Goal: Find specific page/section: Find specific page/section

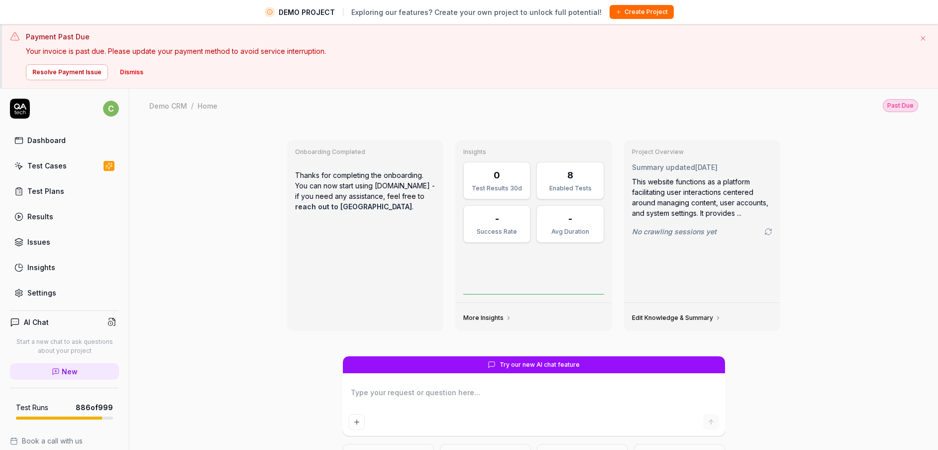
click at [61, 164] on div "Test Cases" at bounding box center [46, 165] width 39 height 10
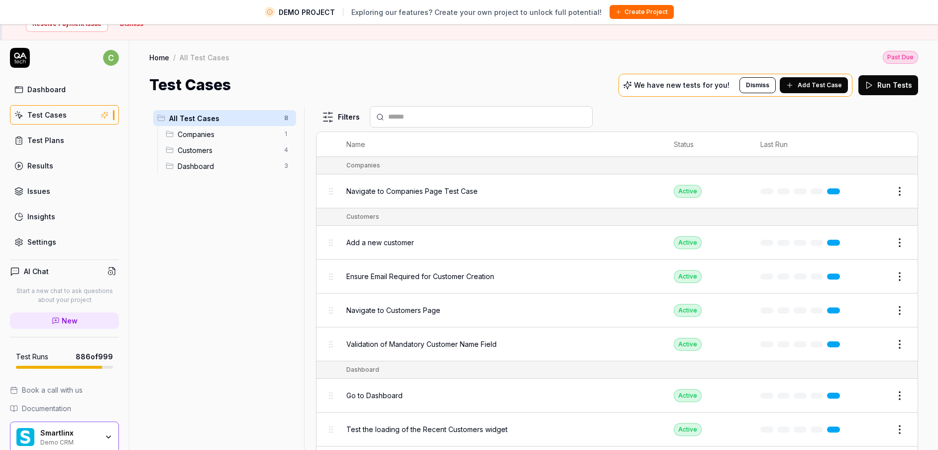
scroll to position [89, 0]
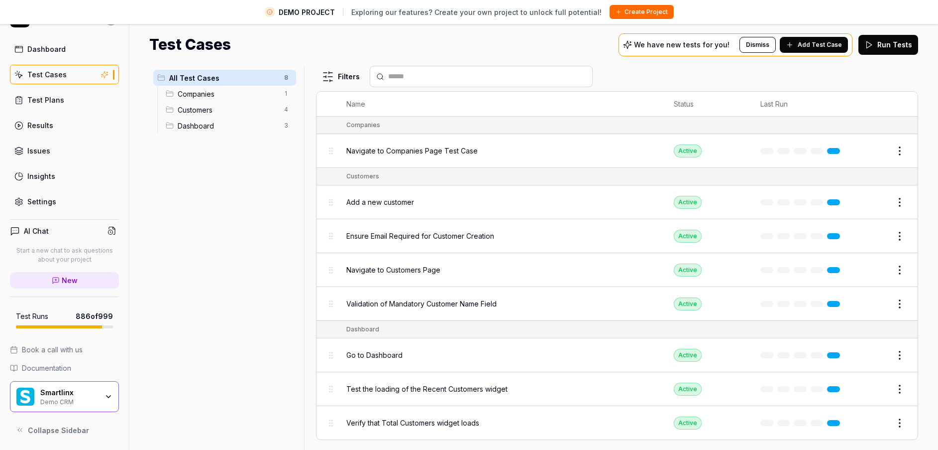
drag, startPoint x: 77, startPoint y: 405, endPoint x: 83, endPoint y: 405, distance: 6.0
click at [77, 284] on div "Smartlinx Demo CRM" at bounding box center [64, 396] width 109 height 31
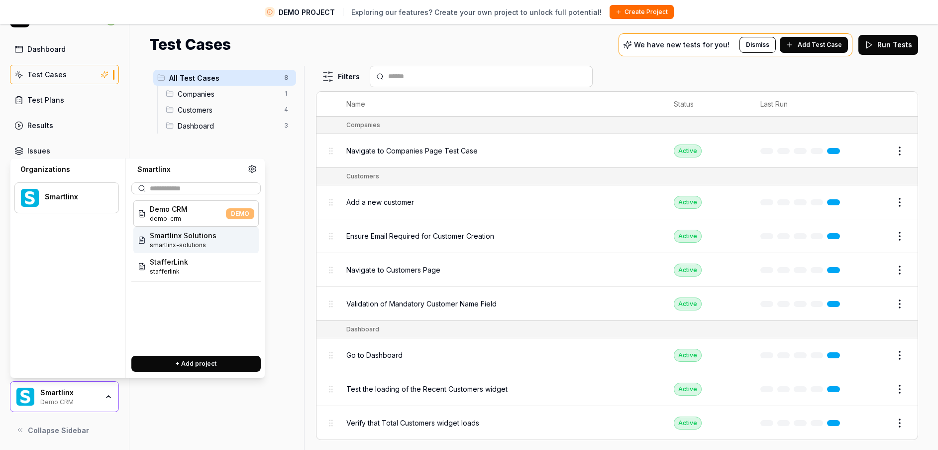
click at [193, 234] on span "Smartlinx Solutions" at bounding box center [183, 235] width 67 height 10
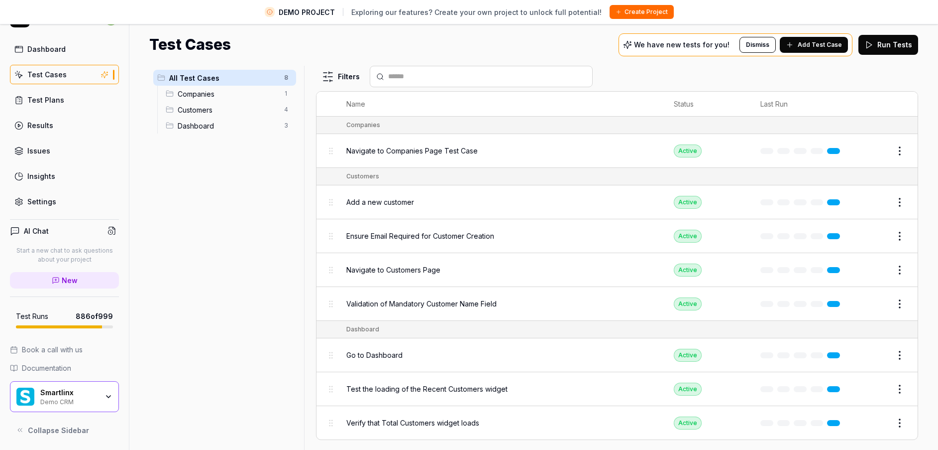
scroll to position [65, 0]
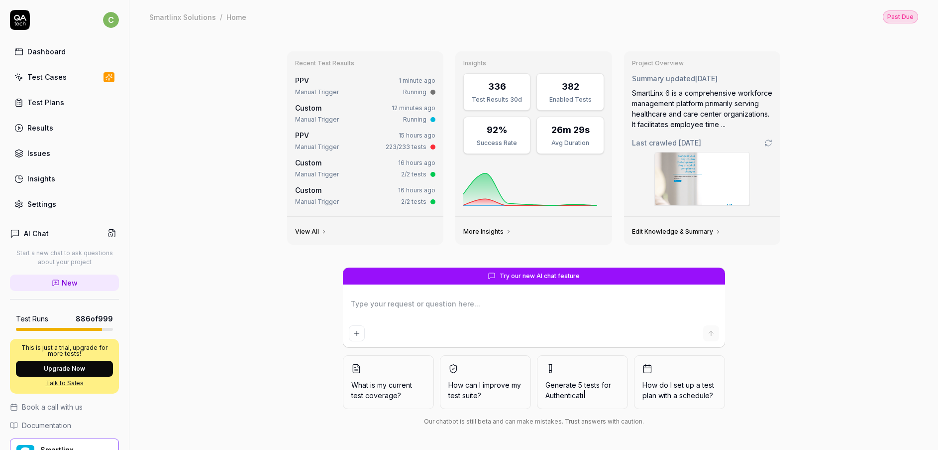
type textarea "*"
click at [68, 70] on link "Test Cases" at bounding box center [64, 76] width 109 height 19
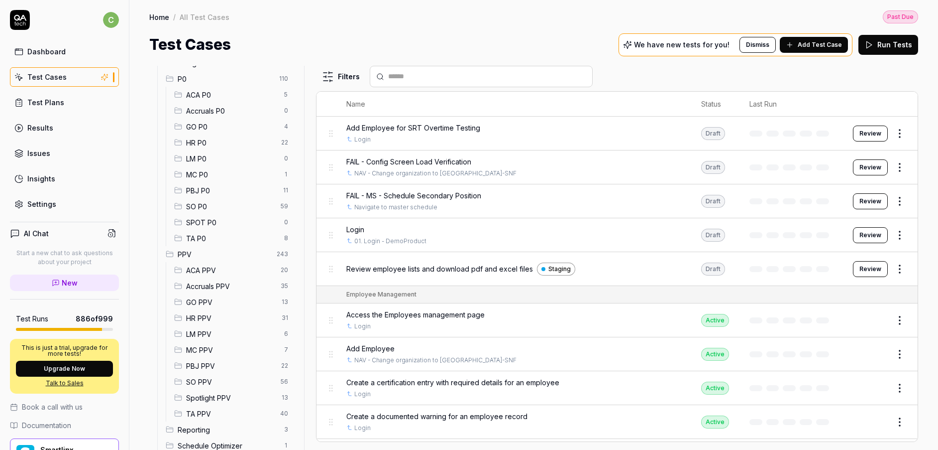
scroll to position [71, 0]
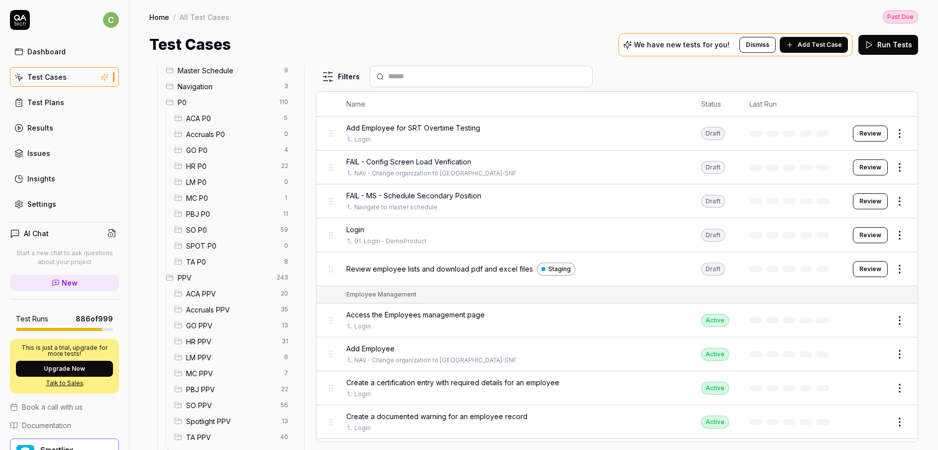
click at [219, 284] on span "GO PPV" at bounding box center [231, 325] width 90 height 10
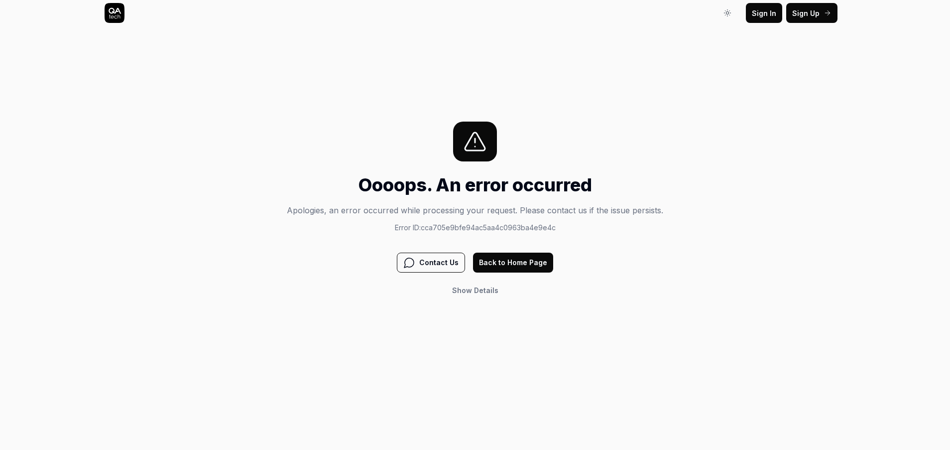
drag, startPoint x: 595, startPoint y: 85, endPoint x: 569, endPoint y: 97, distance: 29.0
click at [595, 84] on div "Sign In Sign In Sign Up Sign In Oooops. An error occurred Apologies, an error o…" at bounding box center [475, 225] width 950 height 450
click at [529, 271] on button "Back to Home Page" at bounding box center [513, 262] width 80 height 20
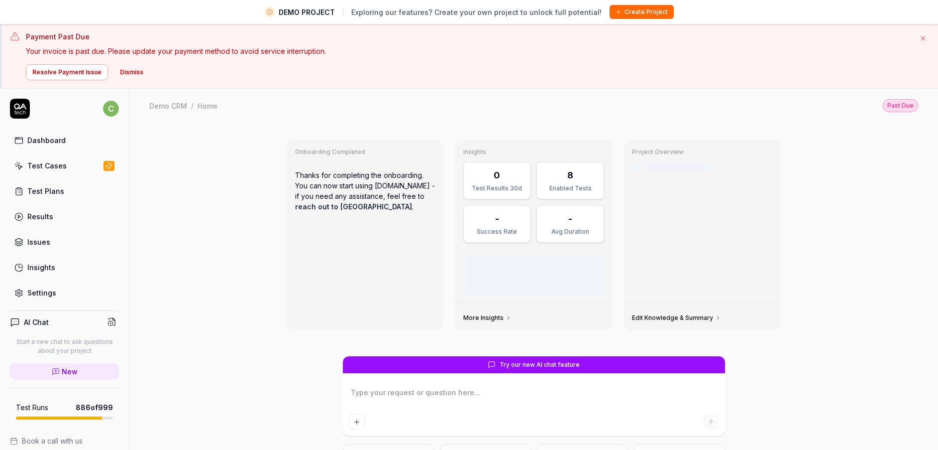
click at [928, 38] on button "button" at bounding box center [924, 38] width 14 height 14
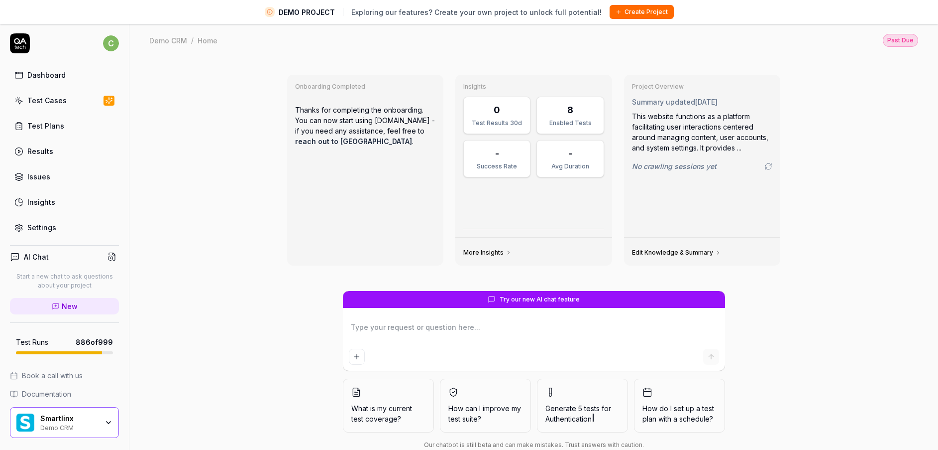
drag, startPoint x: 67, startPoint y: 109, endPoint x: 62, endPoint y: 115, distance: 7.8
click at [67, 109] on link "Test Cases" at bounding box center [64, 100] width 109 height 19
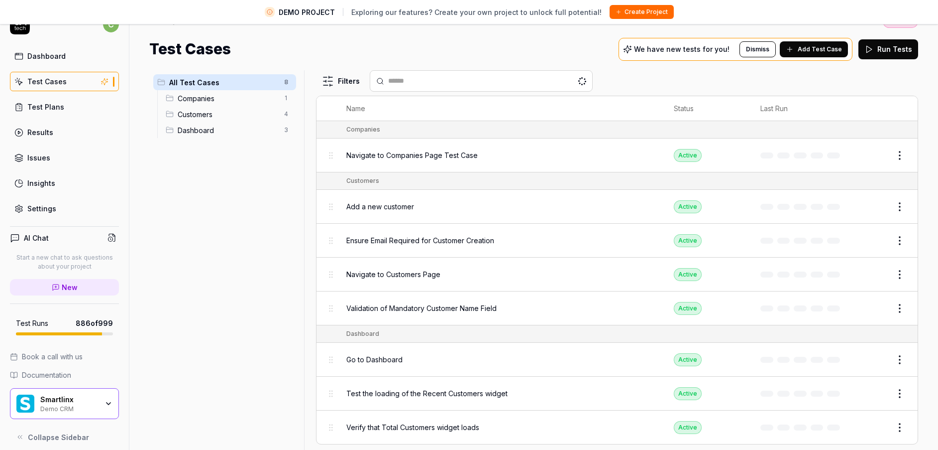
scroll to position [23, 0]
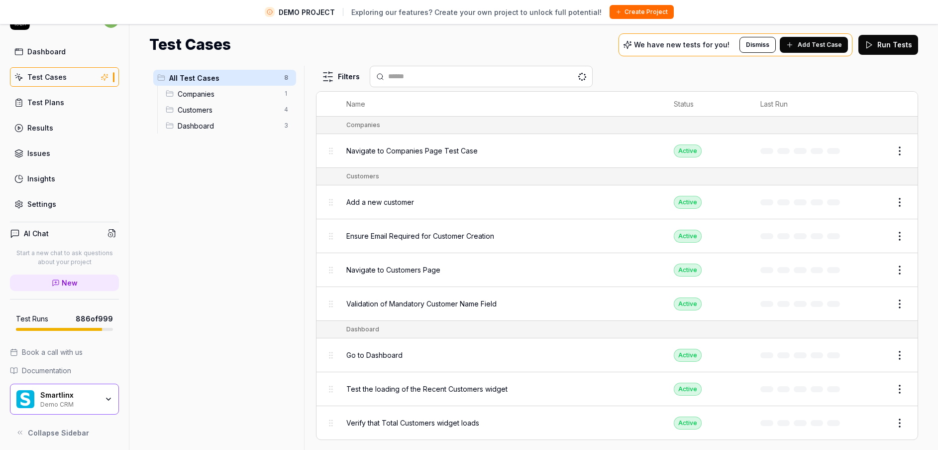
click at [105, 402] on icon "button" at bounding box center [109, 399] width 8 height 8
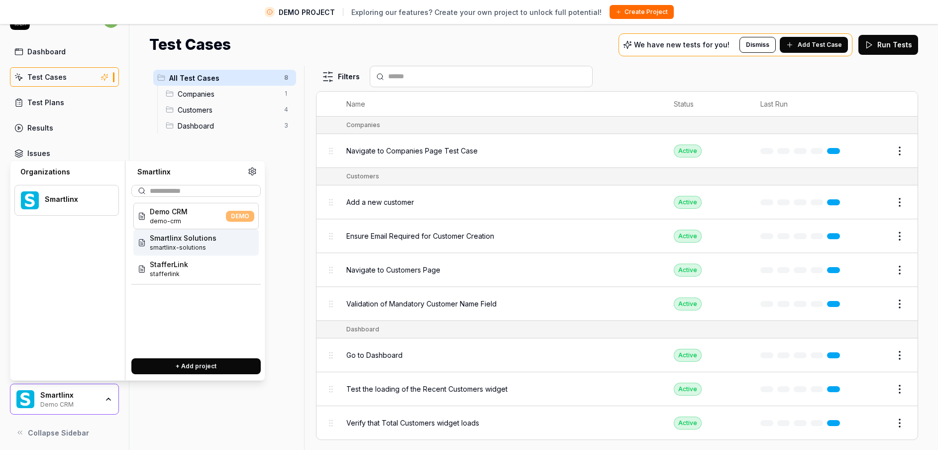
click at [217, 251] on div "Smartlinx Solutions smartlinx-solutions" at bounding box center [195, 242] width 125 height 26
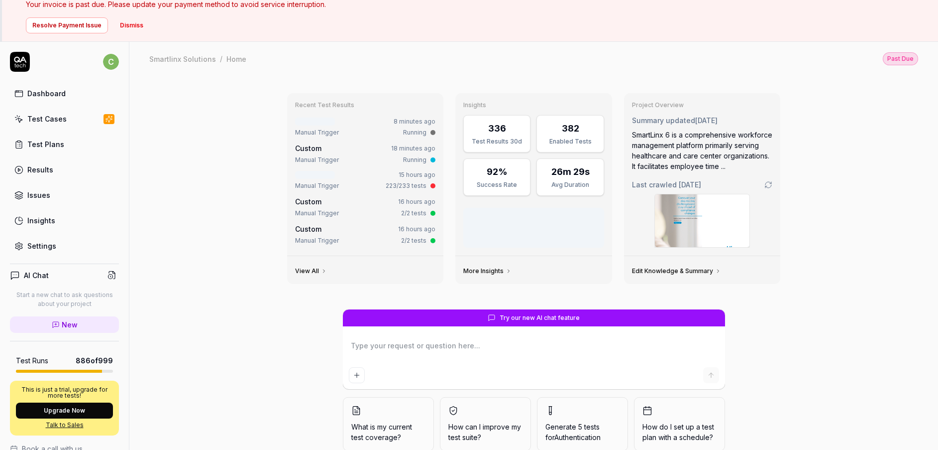
type textarea "*"
drag, startPoint x: 47, startPoint y: 106, endPoint x: 44, endPoint y: 120, distance: 15.2
click at [44, 120] on div "Dashboard Test Cases Test Plans Results Issues Insights Settings" at bounding box center [64, 170] width 109 height 172
click at [44, 125] on link "Test Cases" at bounding box center [64, 118] width 109 height 19
click at [51, 119] on div "Test Cases" at bounding box center [46, 119] width 39 height 10
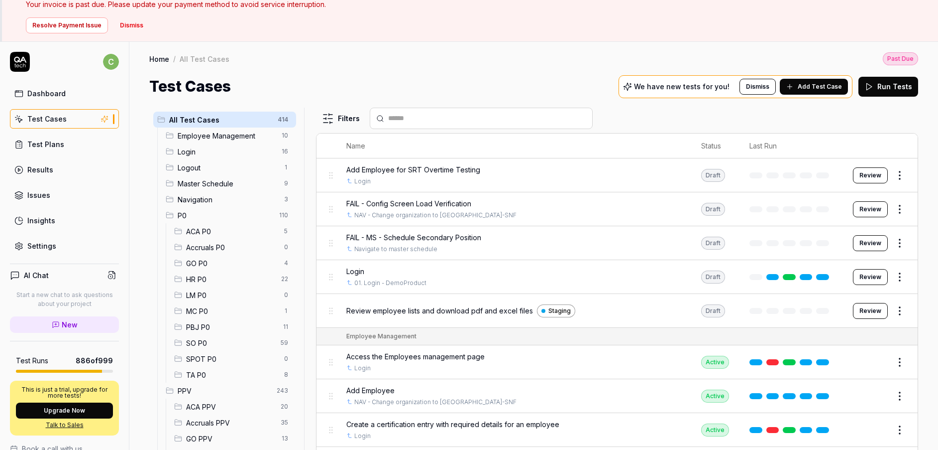
click at [220, 436] on span "GO PPV" at bounding box center [231, 438] width 90 height 10
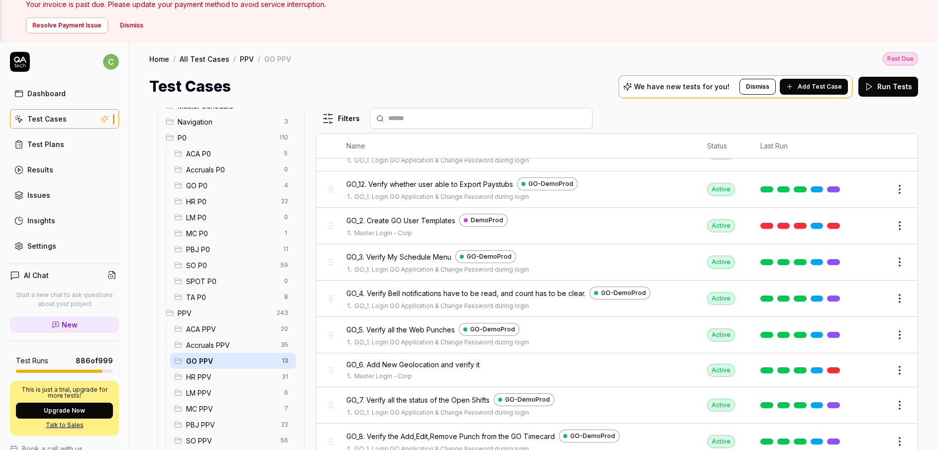
scroll to position [162, 0]
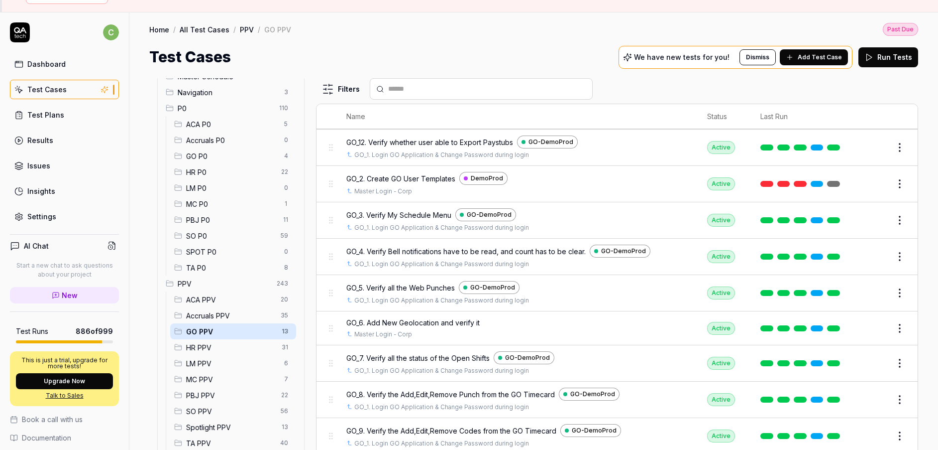
scroll to position [65, 0]
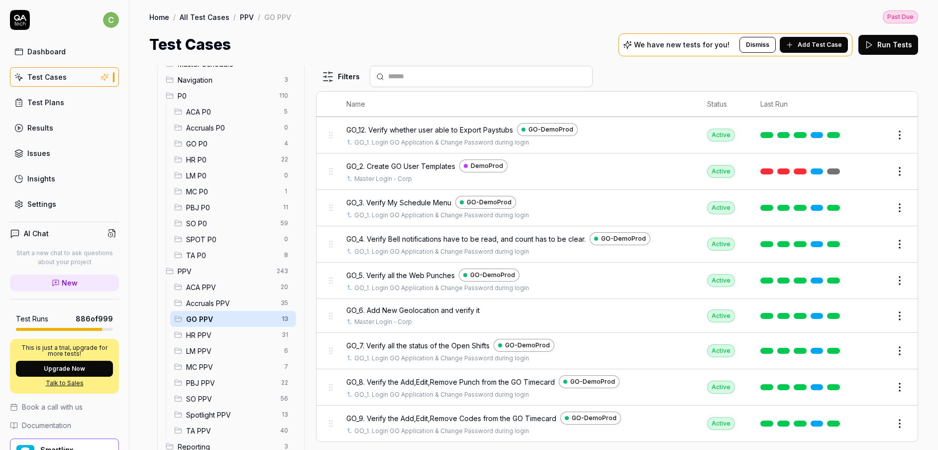
click at [207, 365] on span "MC PPV" at bounding box center [232, 366] width 92 height 10
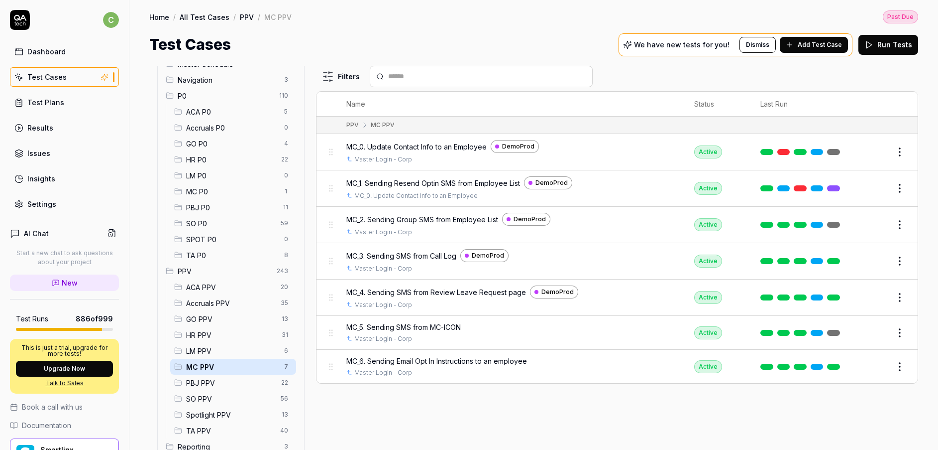
click at [222, 348] on span "LM PPV" at bounding box center [232, 351] width 92 height 10
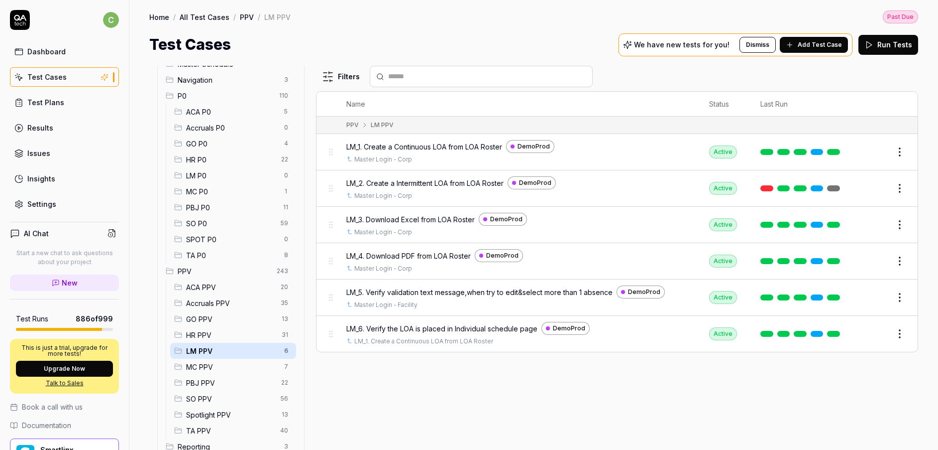
click at [218, 367] on span "MC PPV" at bounding box center [232, 366] width 92 height 10
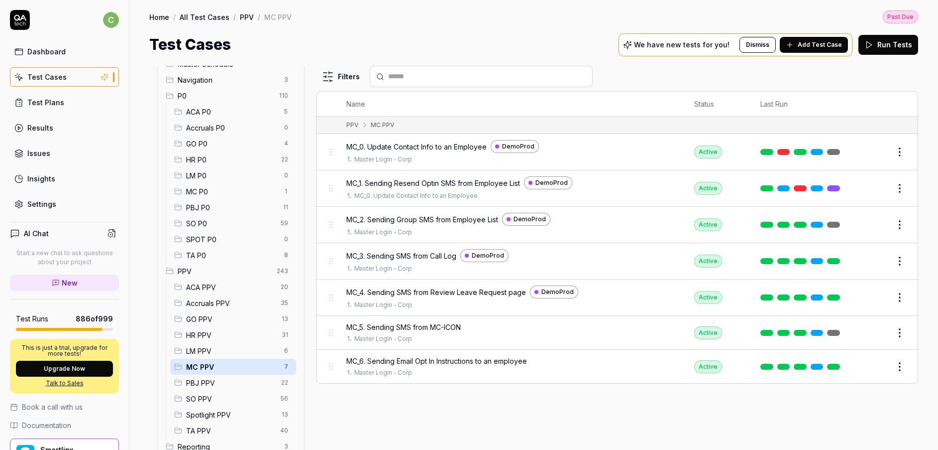
click at [214, 347] on span "LM PPV" at bounding box center [232, 351] width 92 height 10
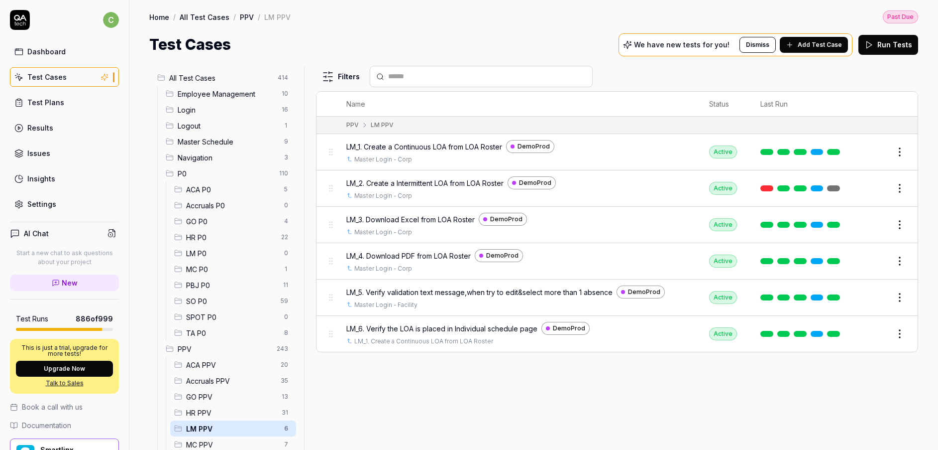
click at [211, 413] on span "HR PPV" at bounding box center [231, 412] width 90 height 10
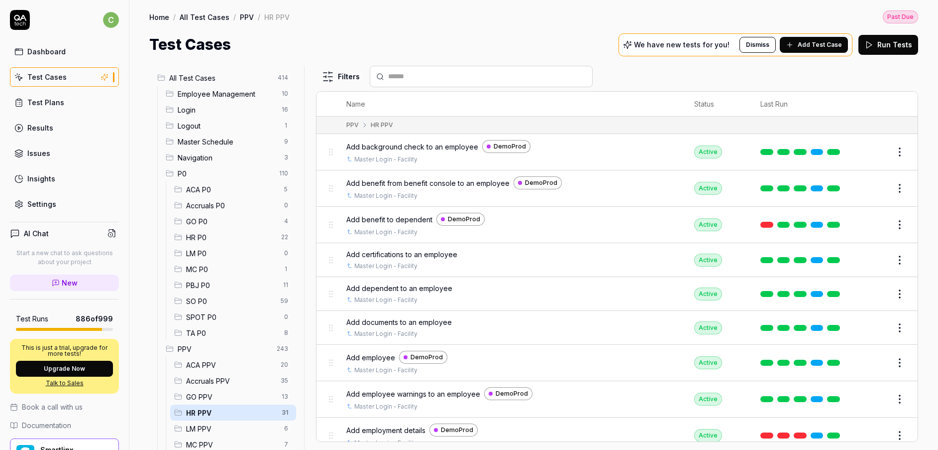
click at [210, 399] on span "GO PPV" at bounding box center [231, 396] width 90 height 10
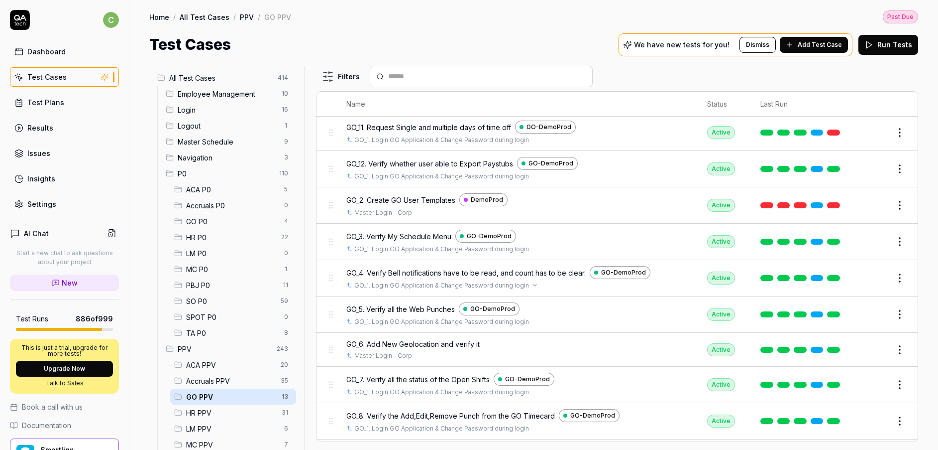
scroll to position [162, 0]
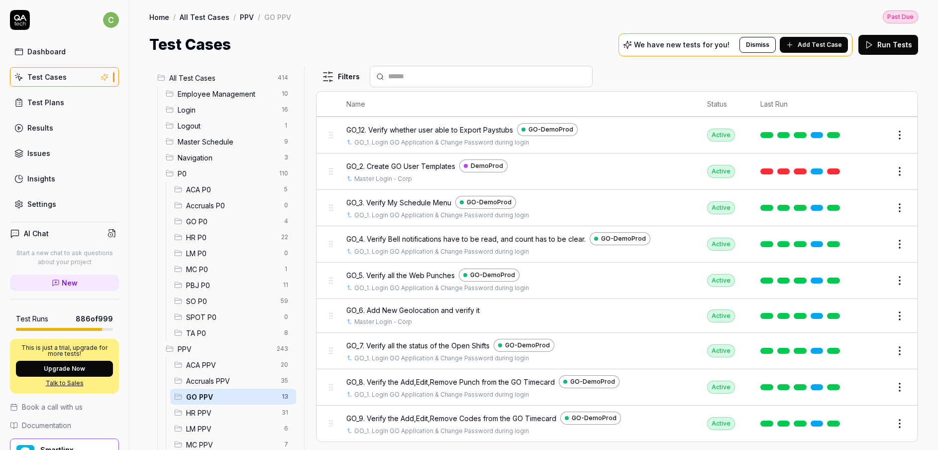
click at [203, 413] on span "HR PPV" at bounding box center [231, 412] width 90 height 10
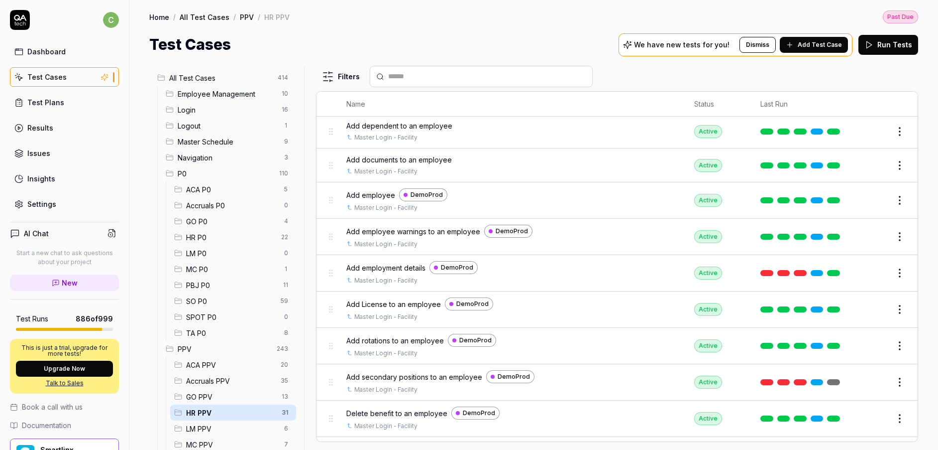
click at [203, 428] on span "LM PPV" at bounding box center [232, 428] width 92 height 10
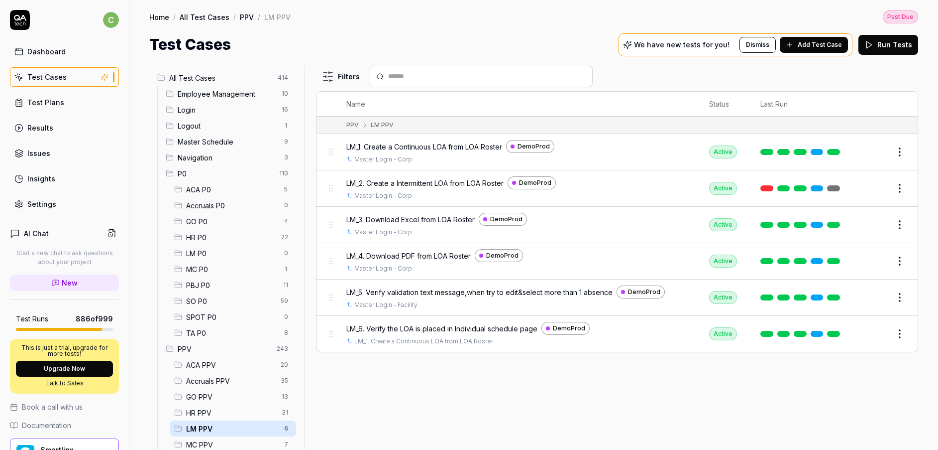
scroll to position [0, 0]
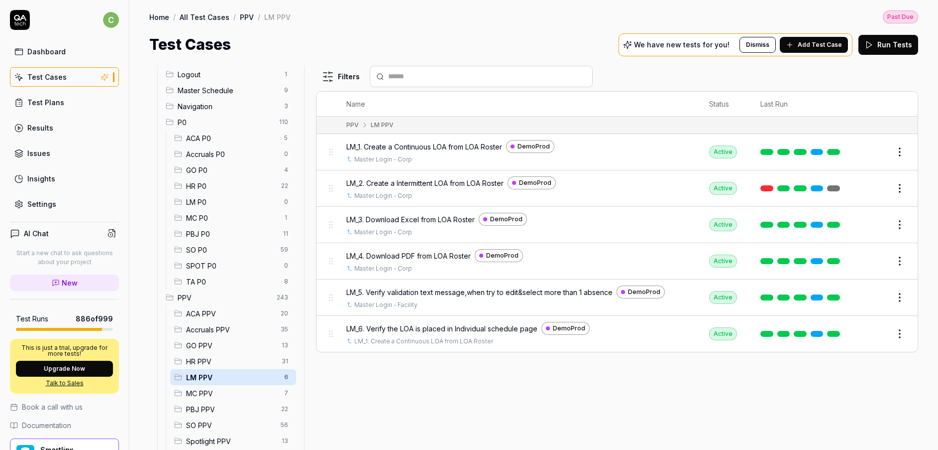
scroll to position [75, 0]
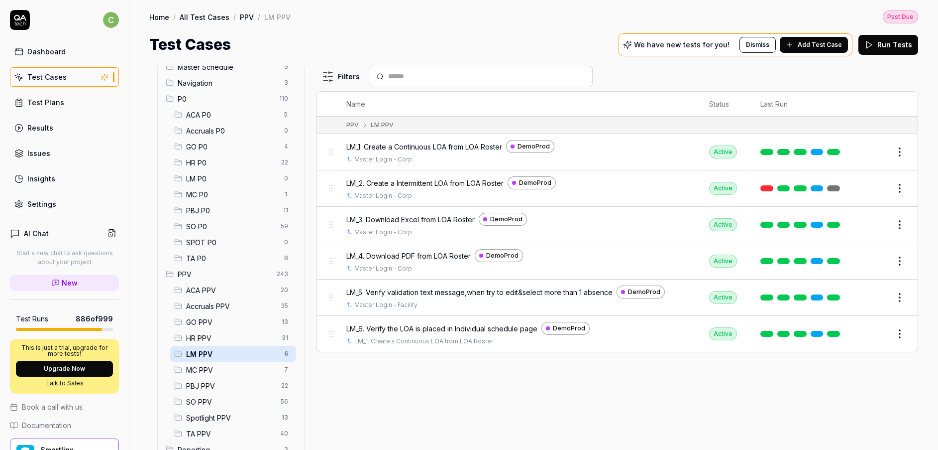
click at [216, 375] on div "MC PPV 7" at bounding box center [233, 369] width 126 height 16
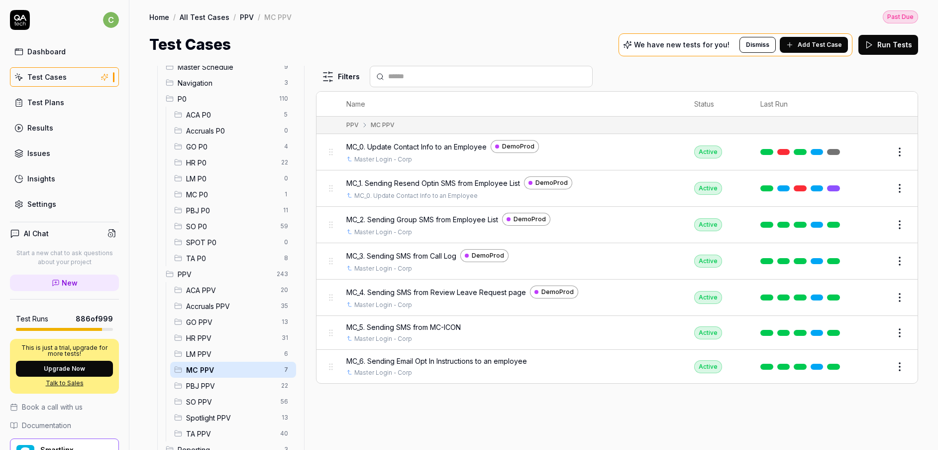
click at [211, 356] on span "LM PPV" at bounding box center [232, 354] width 92 height 10
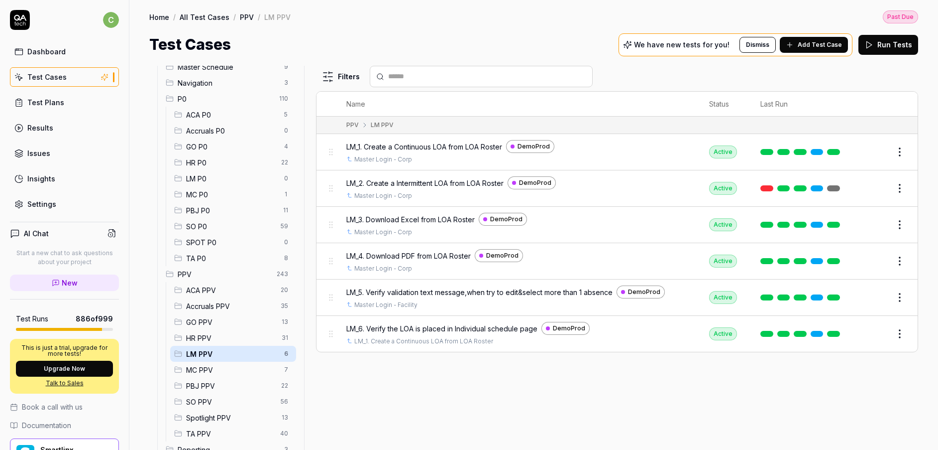
click at [213, 320] on span "GO PPV" at bounding box center [231, 322] width 90 height 10
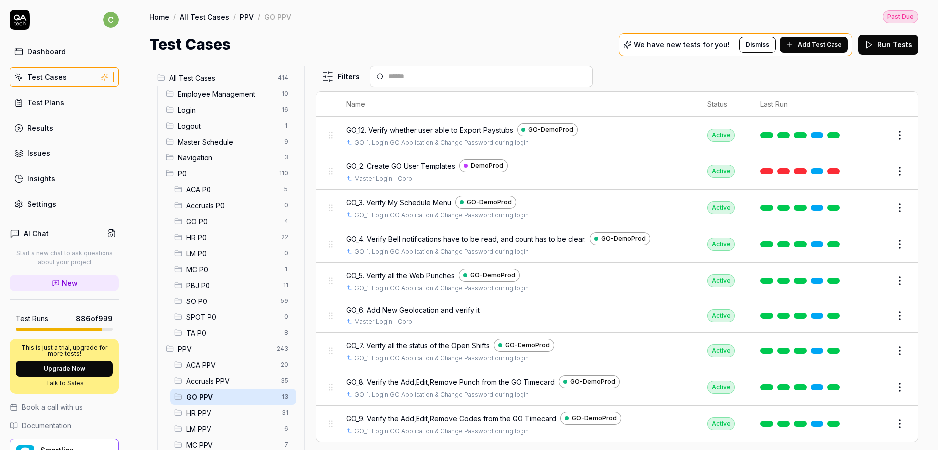
click at [211, 431] on span "LM PPV" at bounding box center [232, 428] width 92 height 10
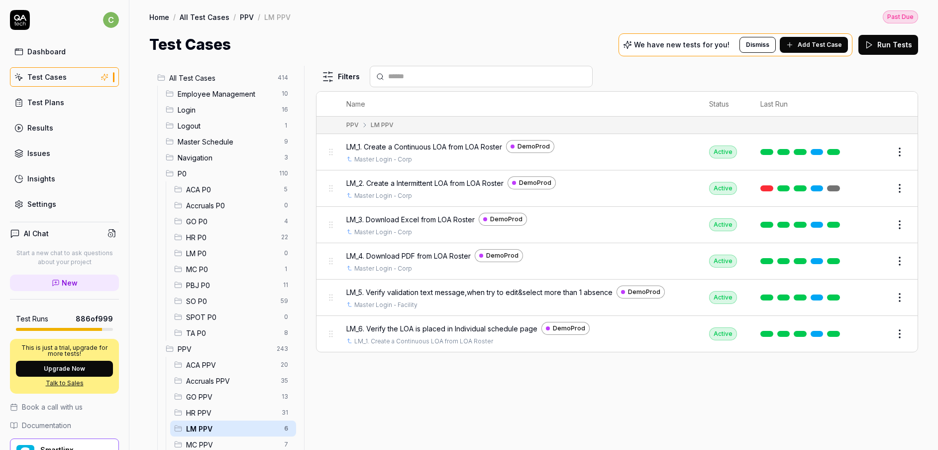
click at [224, 441] on span "MC PPV" at bounding box center [232, 444] width 92 height 10
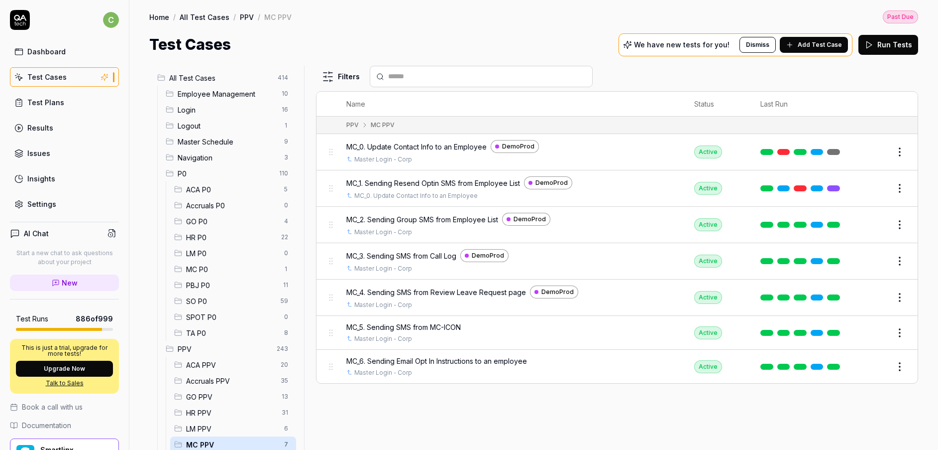
click at [222, 402] on div "GO PPV 13" at bounding box center [233, 396] width 126 height 16
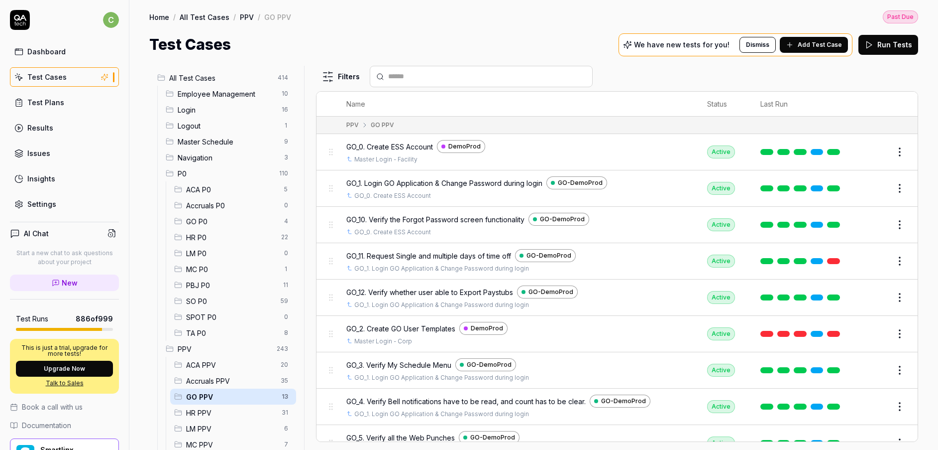
click at [215, 444] on span "MC PPV" at bounding box center [232, 444] width 92 height 10
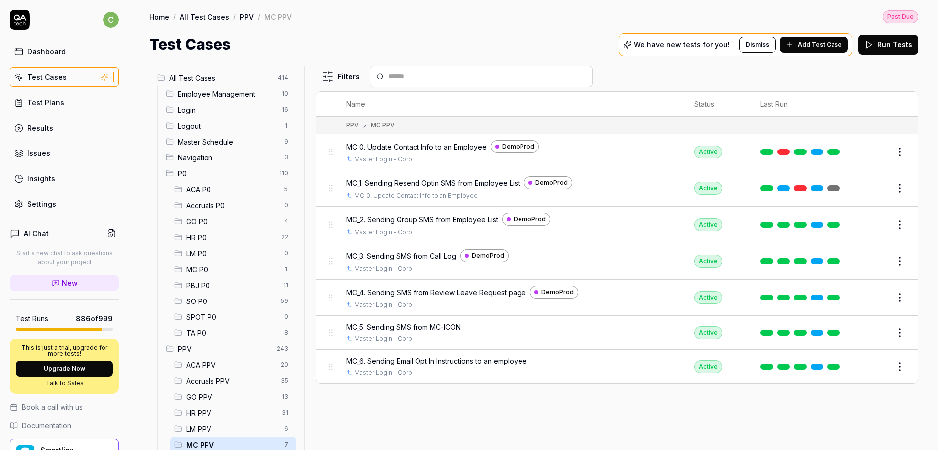
click at [212, 423] on span "LM PPV" at bounding box center [232, 428] width 92 height 10
